Goal: Transaction & Acquisition: Purchase product/service

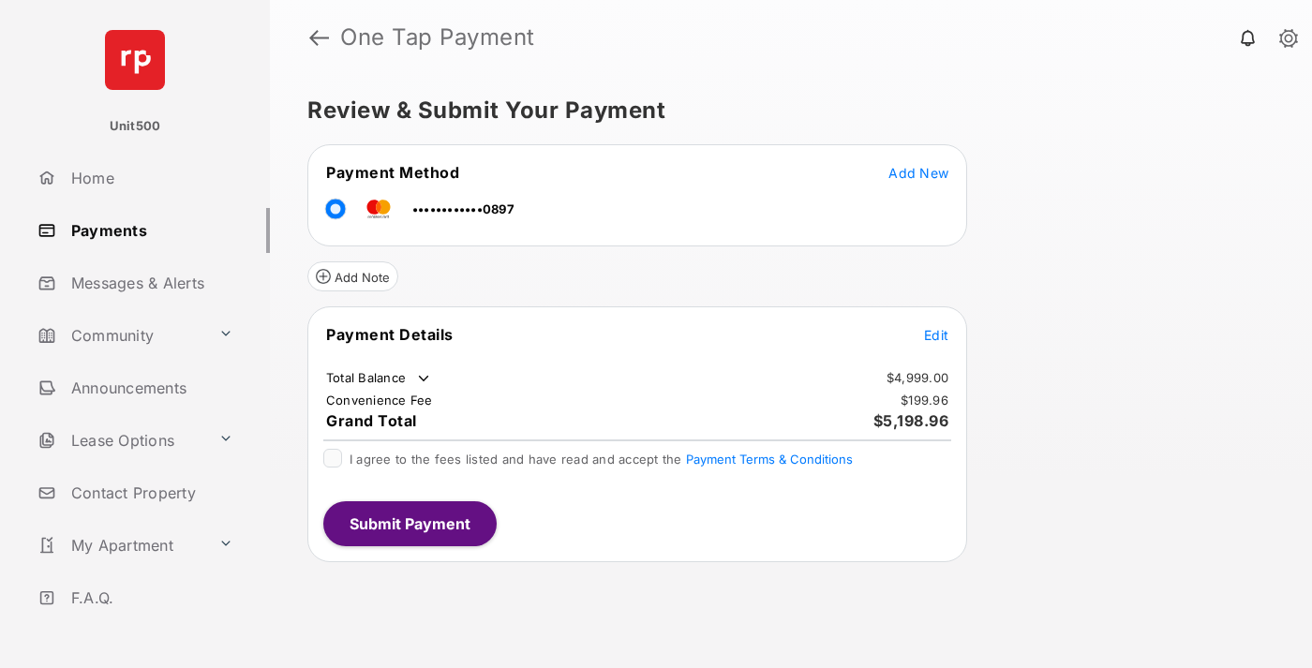
click at [936, 334] on span "Edit" at bounding box center [936, 335] width 24 height 16
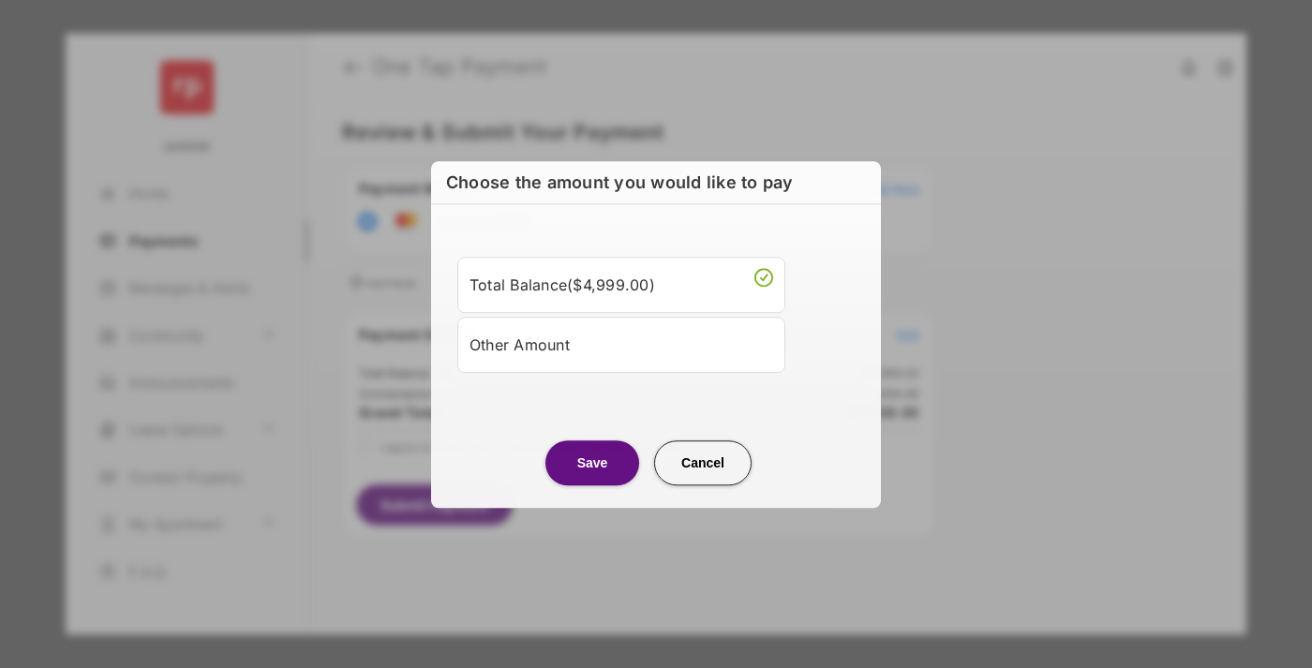
click at [621, 344] on div "Other Amount" at bounding box center [621, 345] width 304 height 32
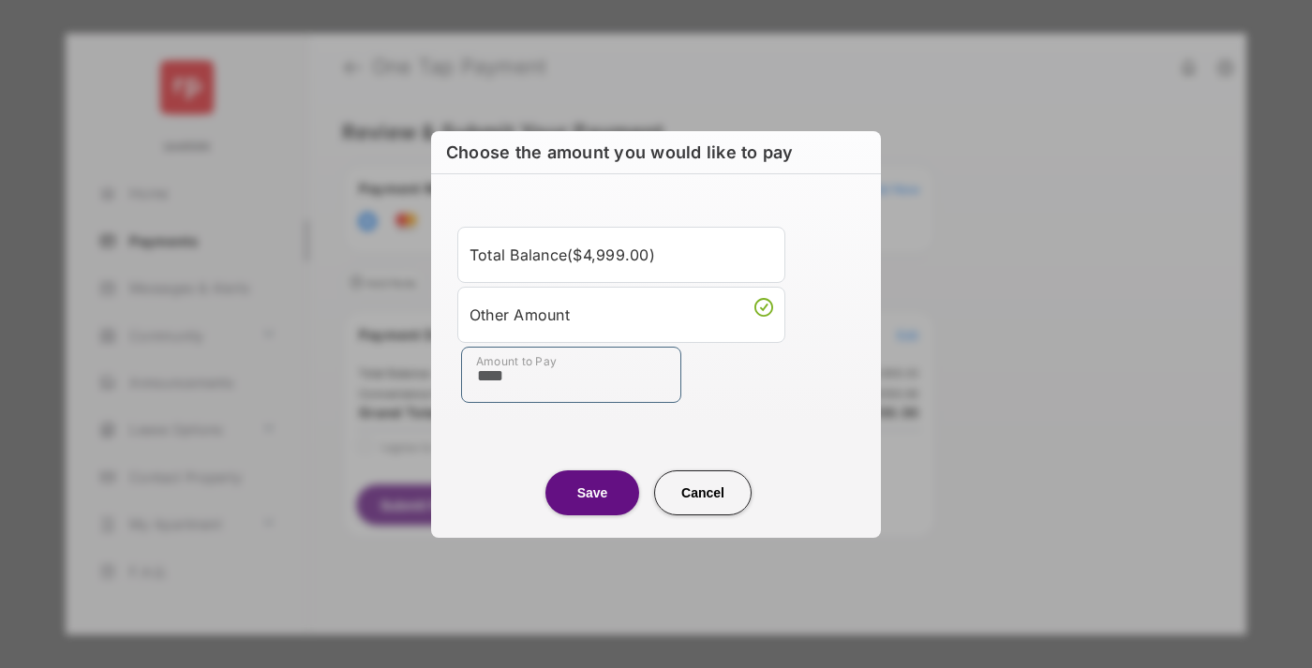
type input "****"
click at [592, 492] on button "Save" at bounding box center [592, 492] width 94 height 45
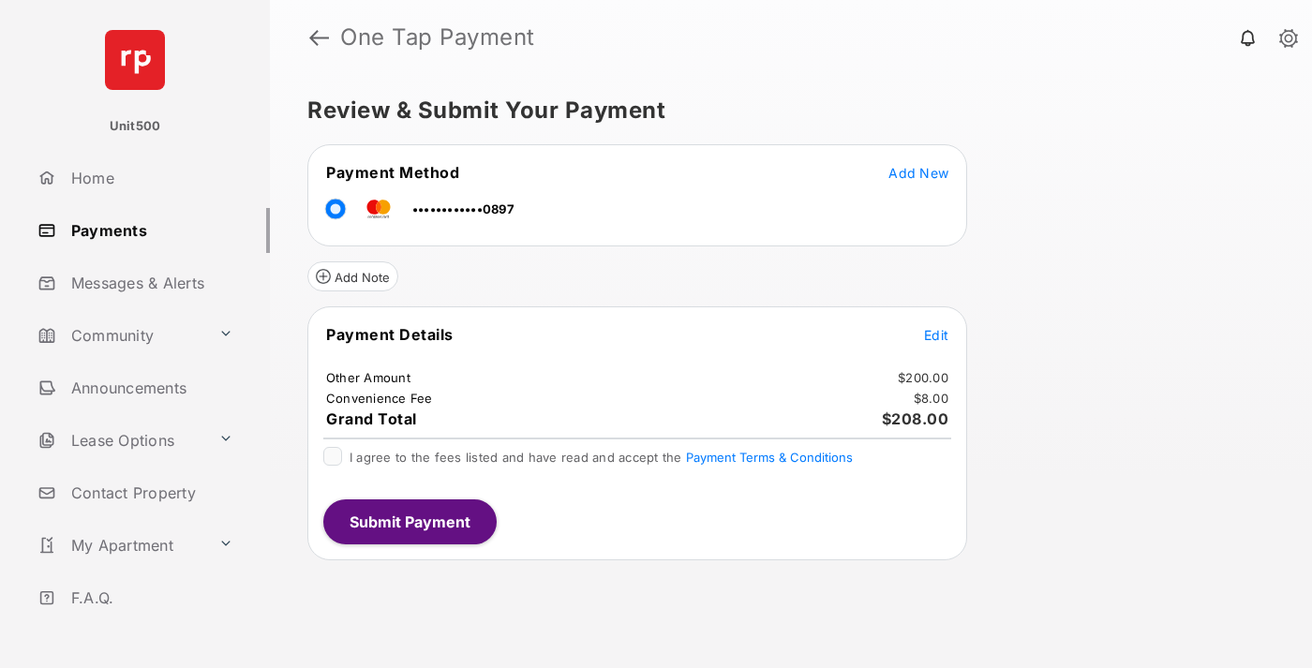
click at [936, 334] on span "Edit" at bounding box center [936, 335] width 24 height 16
click at [408, 521] on button "Submit Payment" at bounding box center [409, 521] width 173 height 45
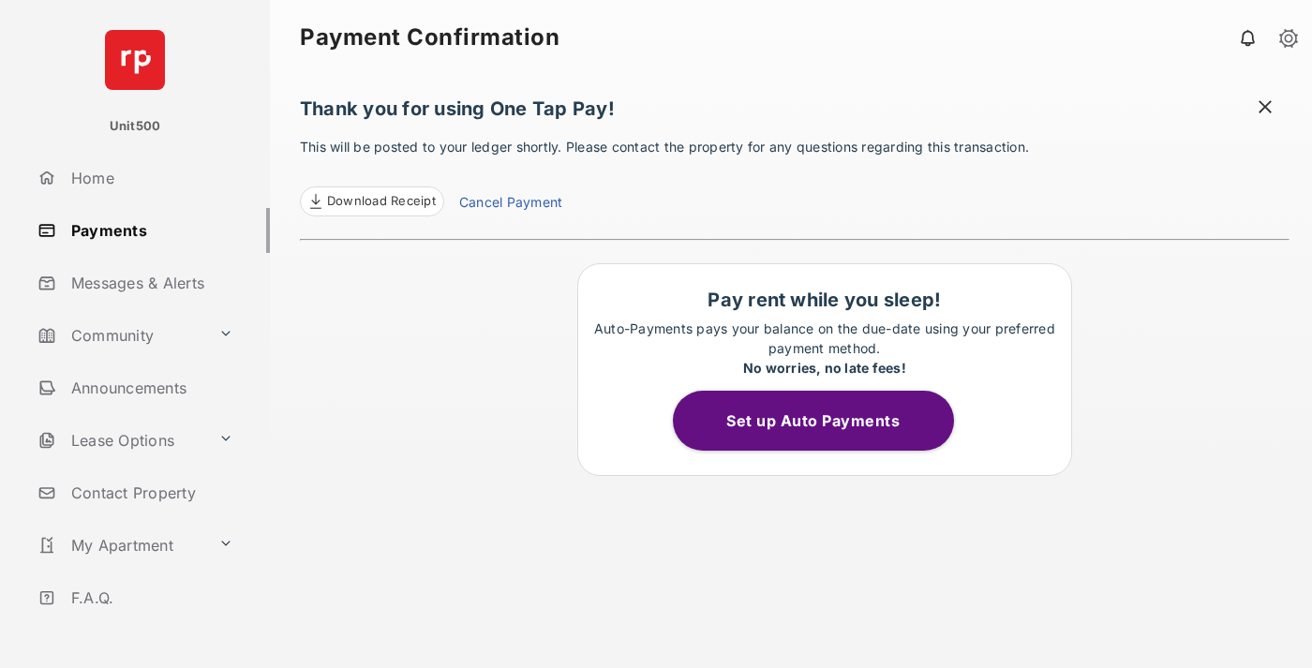
click at [371, 201] on span "Download Receipt" at bounding box center [381, 201] width 109 height 19
click at [1265, 109] on span at bounding box center [1264, 108] width 19 height 23
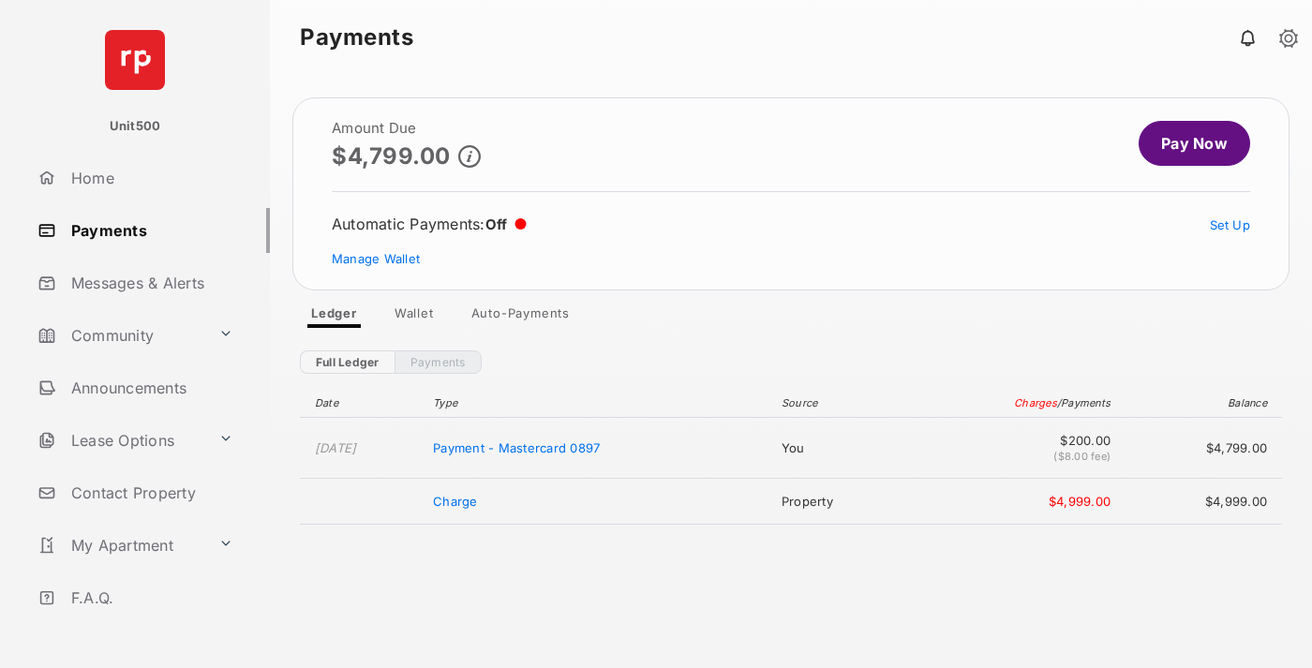
click at [376, 259] on link "Manage Wallet" at bounding box center [376, 258] width 88 height 15
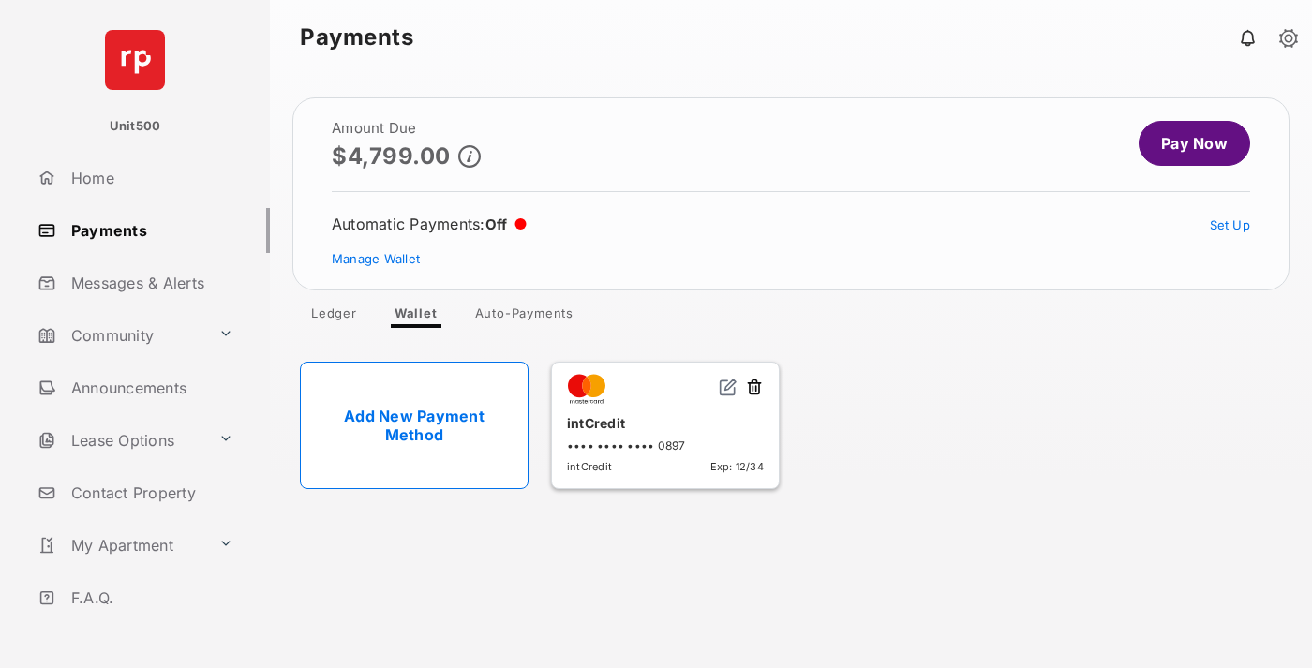
click at [754, 388] on button at bounding box center [754, 389] width 19 height 22
